Goal: Find specific page/section

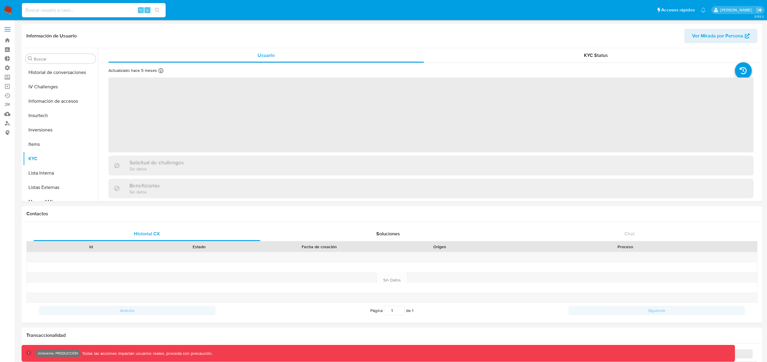
scroll to position [282, 0]
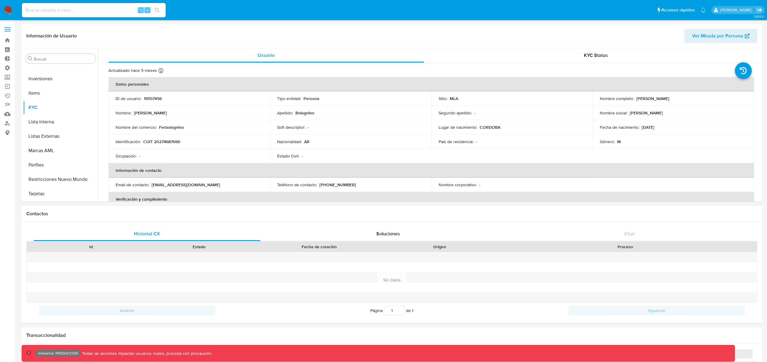
select select "10"
click at [91, 13] on input at bounding box center [94, 10] width 144 height 8
click at [152, 99] on p "19557456" at bounding box center [153, 98] width 18 height 5
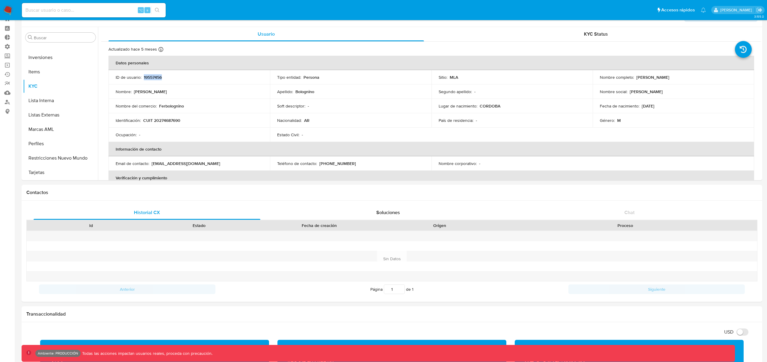
scroll to position [23, 0]
